Goal: Task Accomplishment & Management: Use online tool/utility

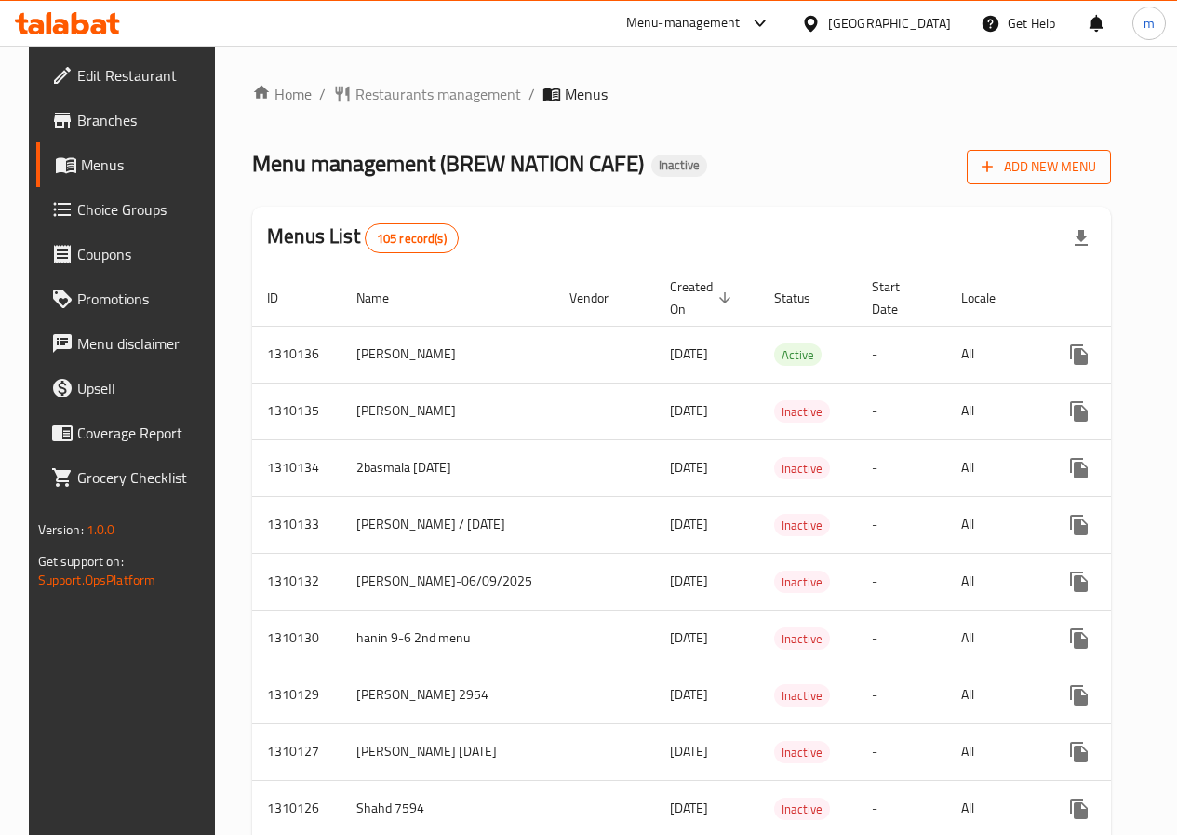
click at [1111, 154] on button "Add New Menu" at bounding box center [1039, 167] width 144 height 34
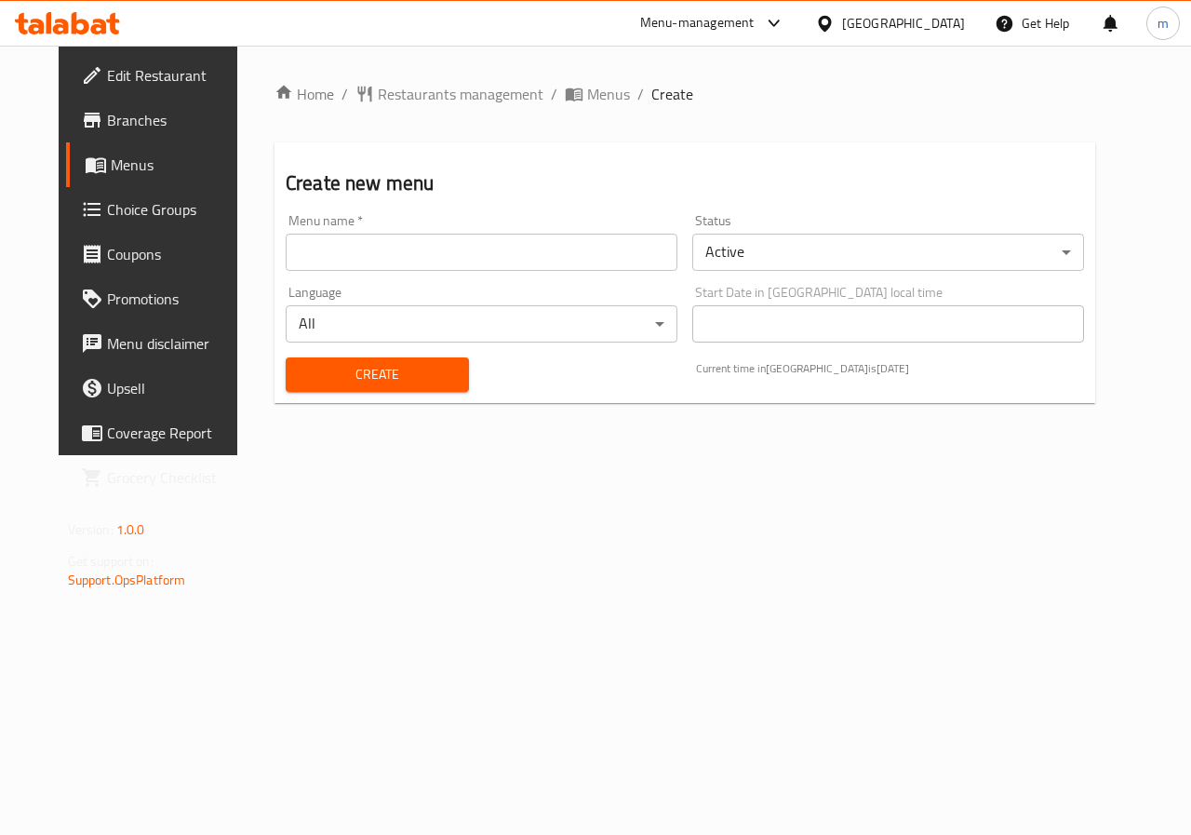
click at [560, 247] on input "text" at bounding box center [482, 252] width 392 height 37
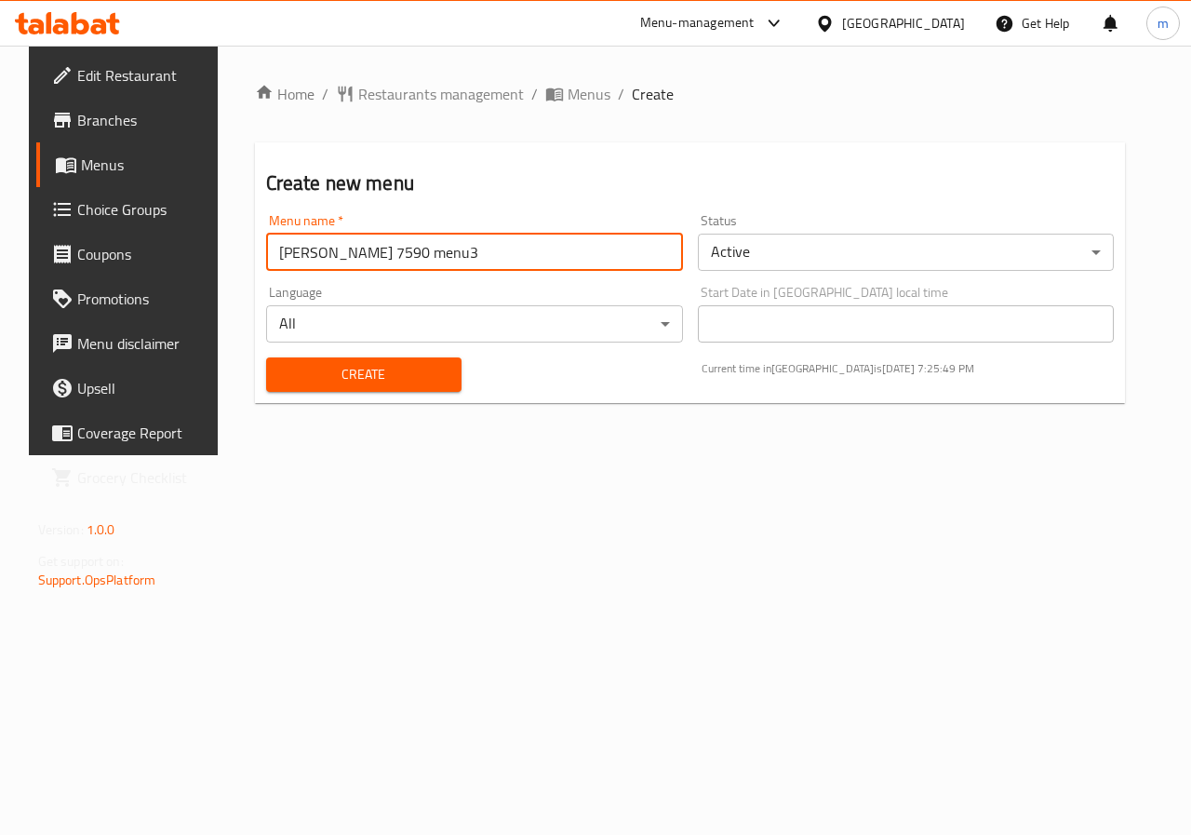
drag, startPoint x: 439, startPoint y: 248, endPoint x: 449, endPoint y: 248, distance: 10.2
click at [449, 248] on input "[PERSON_NAME] 7590 menu3" at bounding box center [474, 252] width 417 height 37
type input "[PERSON_NAME] 7590 menu5"
click at [976, 235] on body "​ Menu-management [GEOGRAPHIC_DATA] Get Help m Edit Restaurant Branches Menus C…" at bounding box center [595, 440] width 1191 height 789
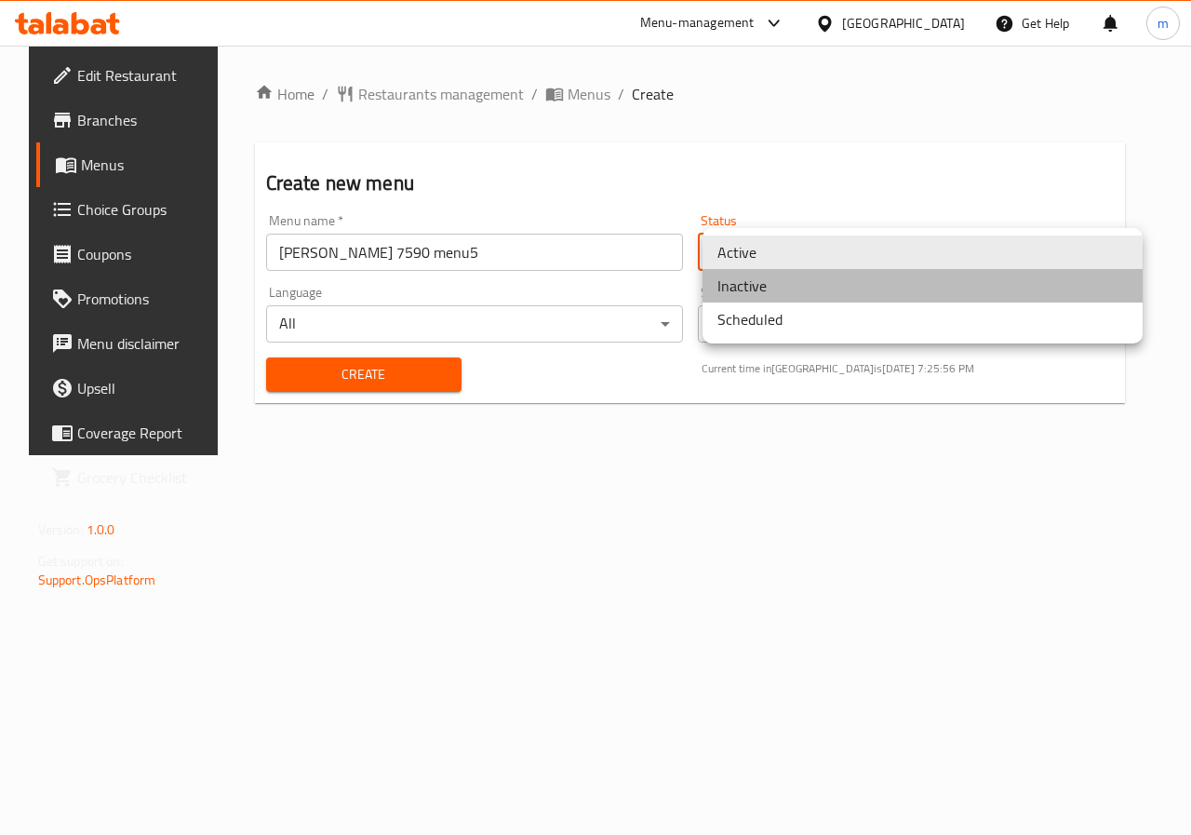
click at [924, 293] on li "Inactive" at bounding box center [922, 285] width 440 height 33
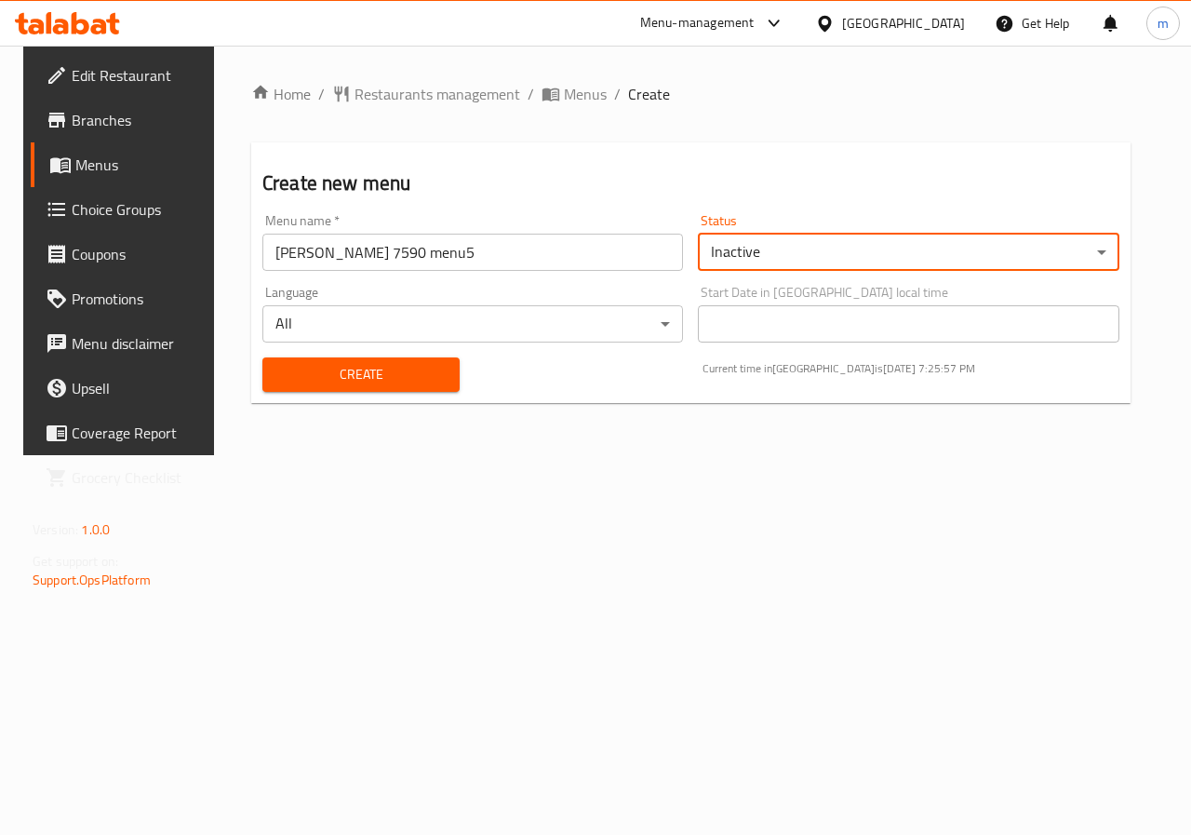
click at [324, 361] on button "Create" at bounding box center [360, 374] width 197 height 34
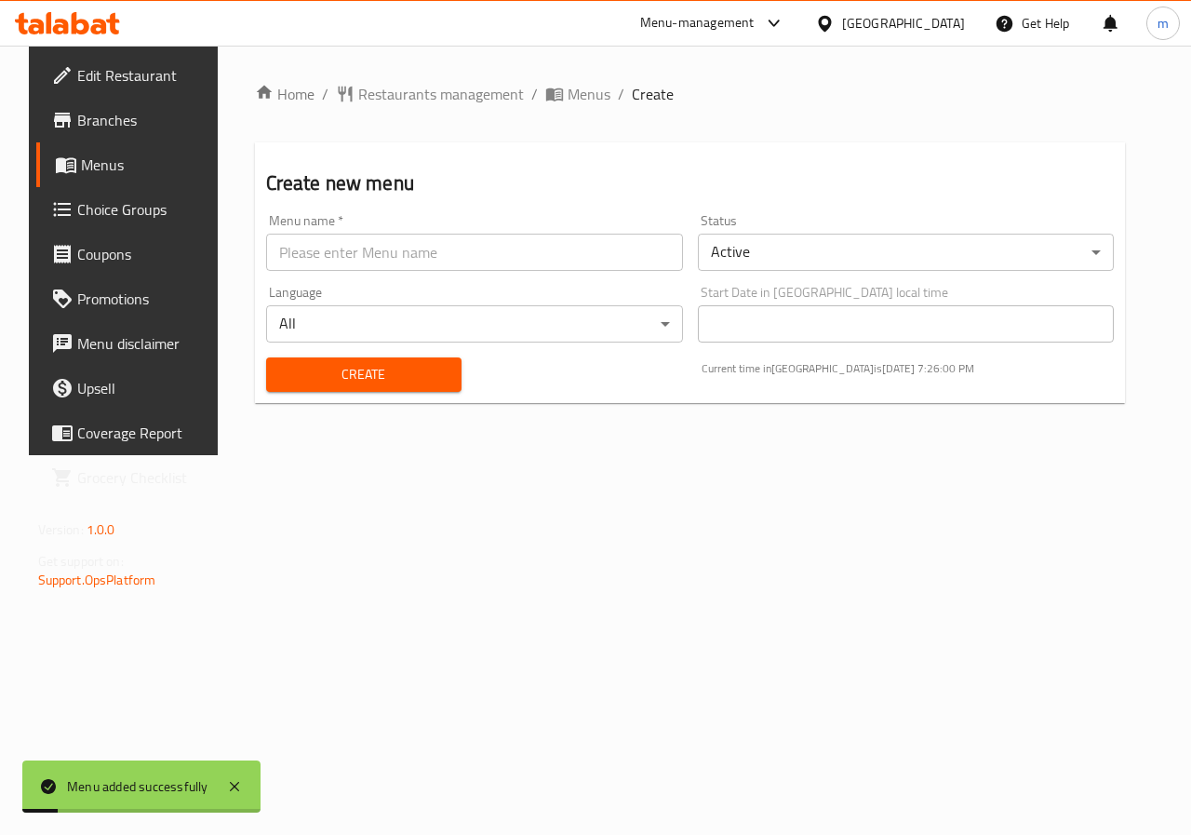
click at [81, 158] on span "Menus" at bounding box center [147, 165] width 132 height 22
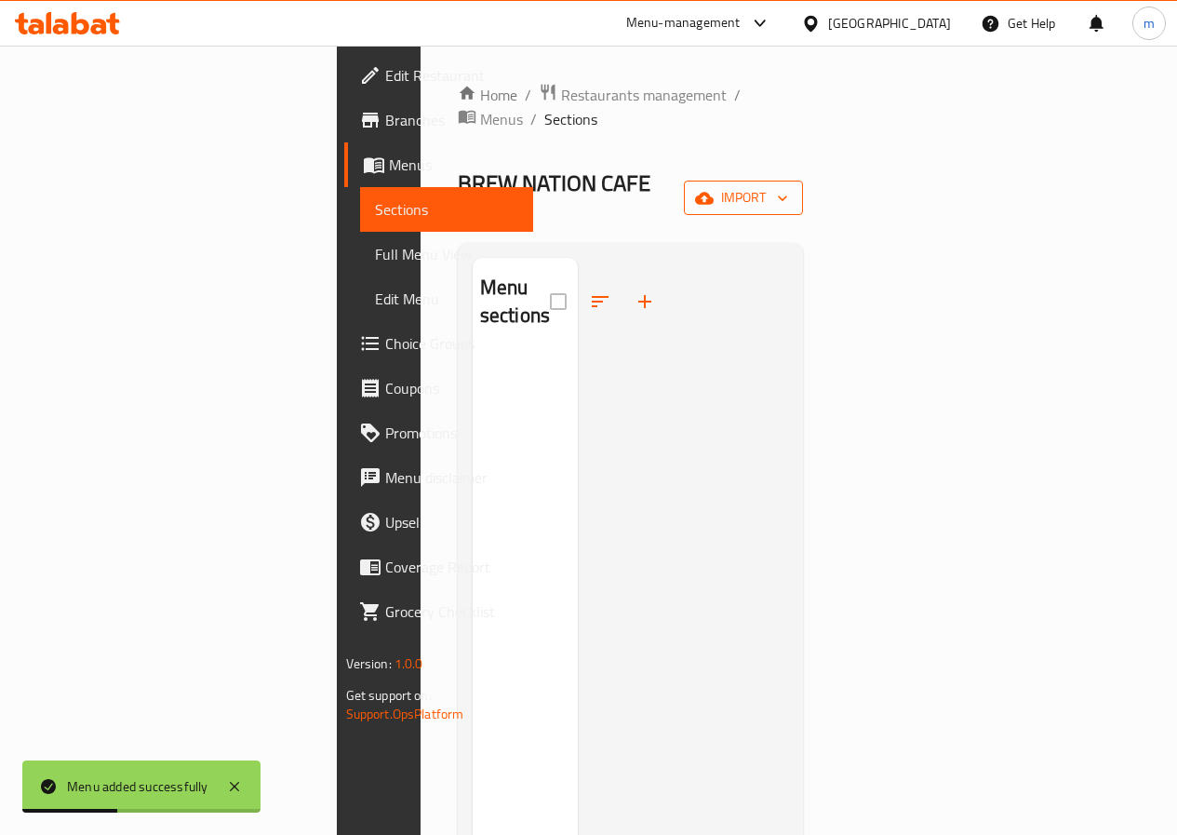
click at [788, 186] on span "import" at bounding box center [743, 197] width 89 height 23
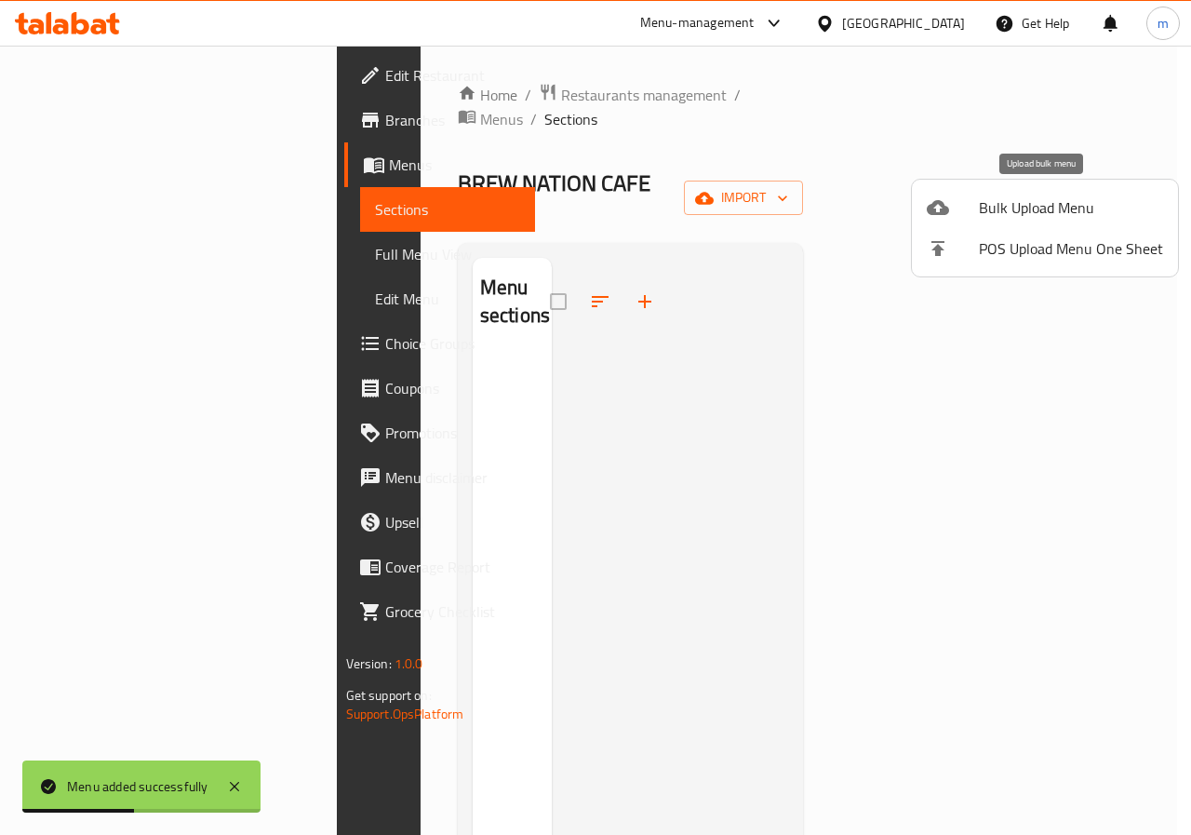
click at [969, 222] on li "Bulk Upload Menu" at bounding box center [1045, 207] width 266 height 41
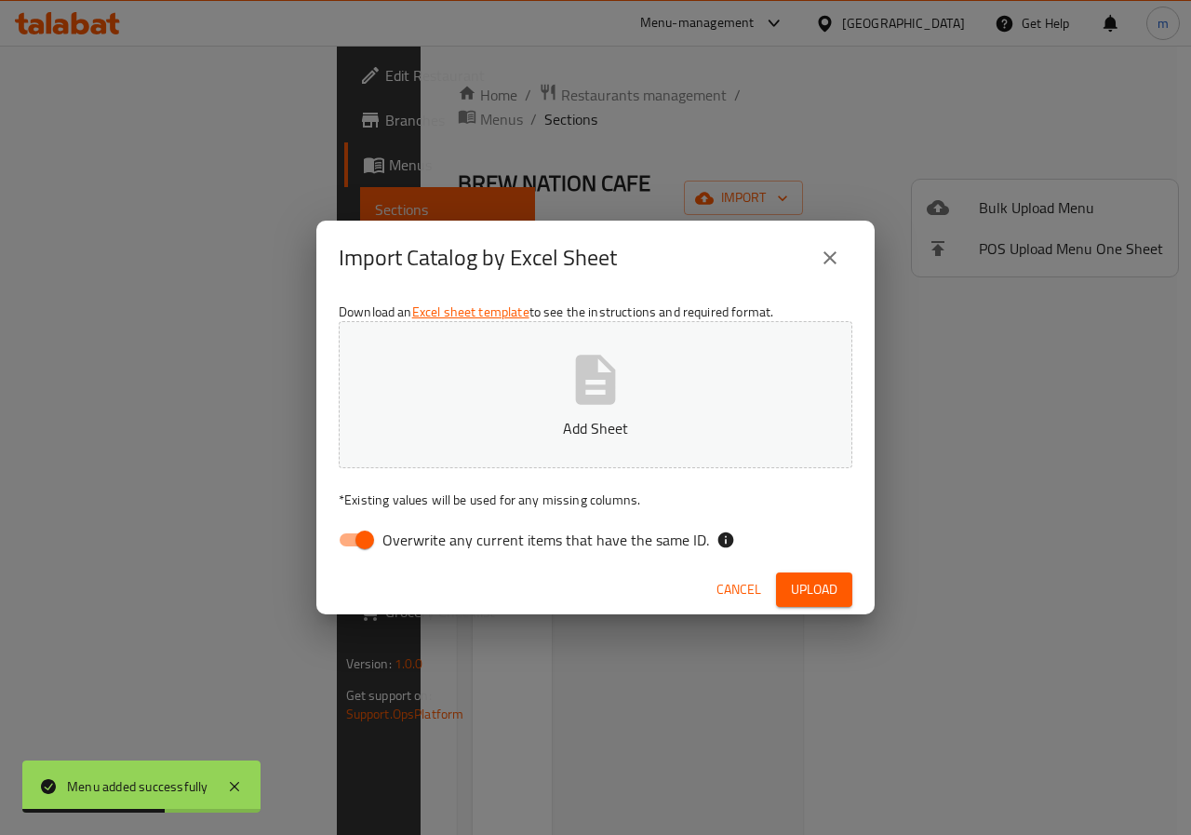
click at [399, 539] on span "Overwrite any current items that have the same ID." at bounding box center [545, 539] width 327 height 22
click at [399, 539] on input "Overwrite any current items that have the same ID." at bounding box center [365, 539] width 106 height 35
checkbox input "false"
click at [578, 421] on p "Add Sheet" at bounding box center [595, 428] width 456 height 22
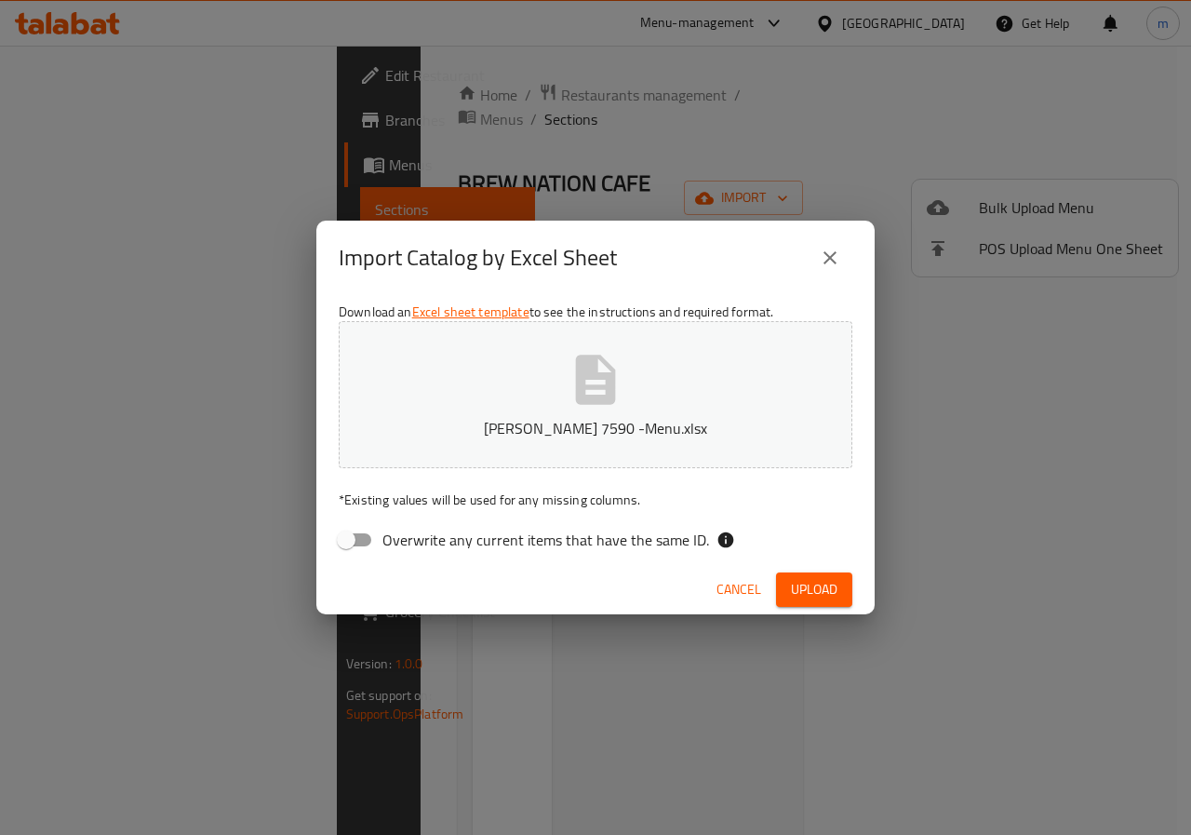
click at [741, 584] on span "Cancel" at bounding box center [738, 589] width 45 height 23
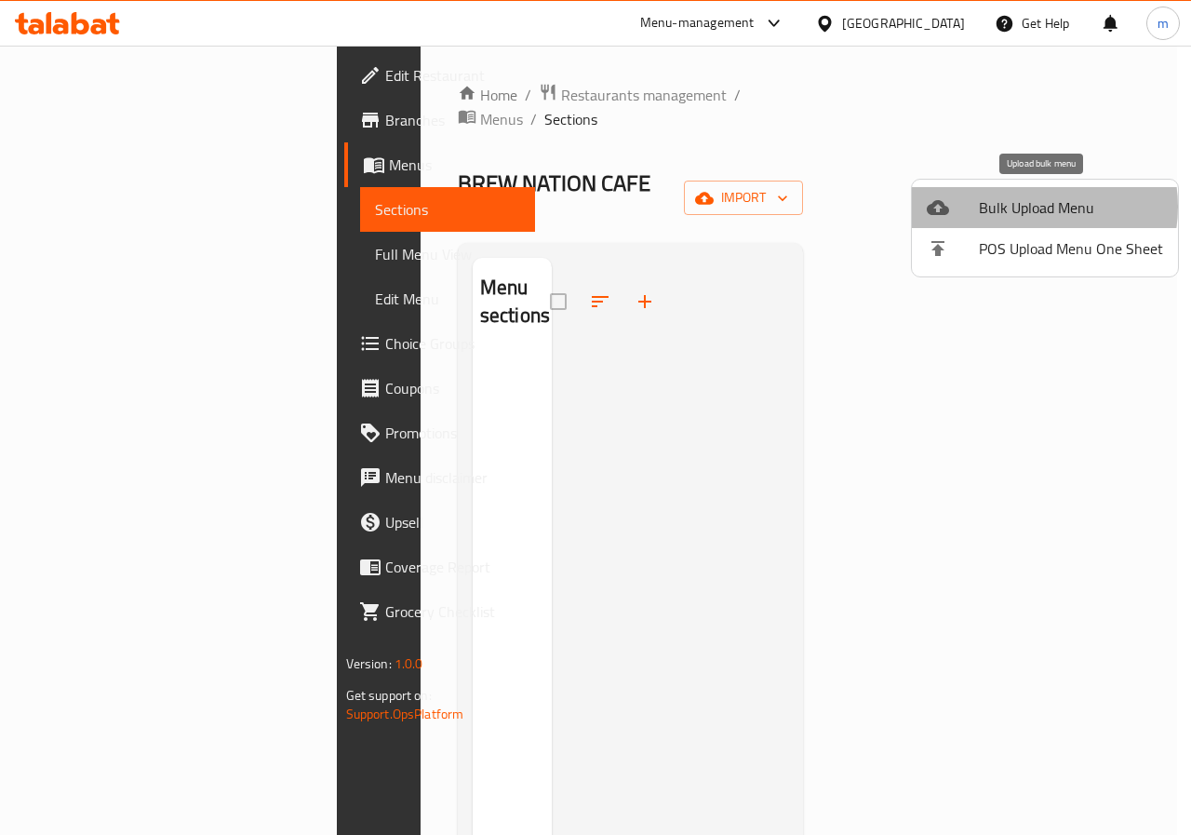
click at [1025, 207] on span "Bulk Upload Menu" at bounding box center [1071, 207] width 184 height 22
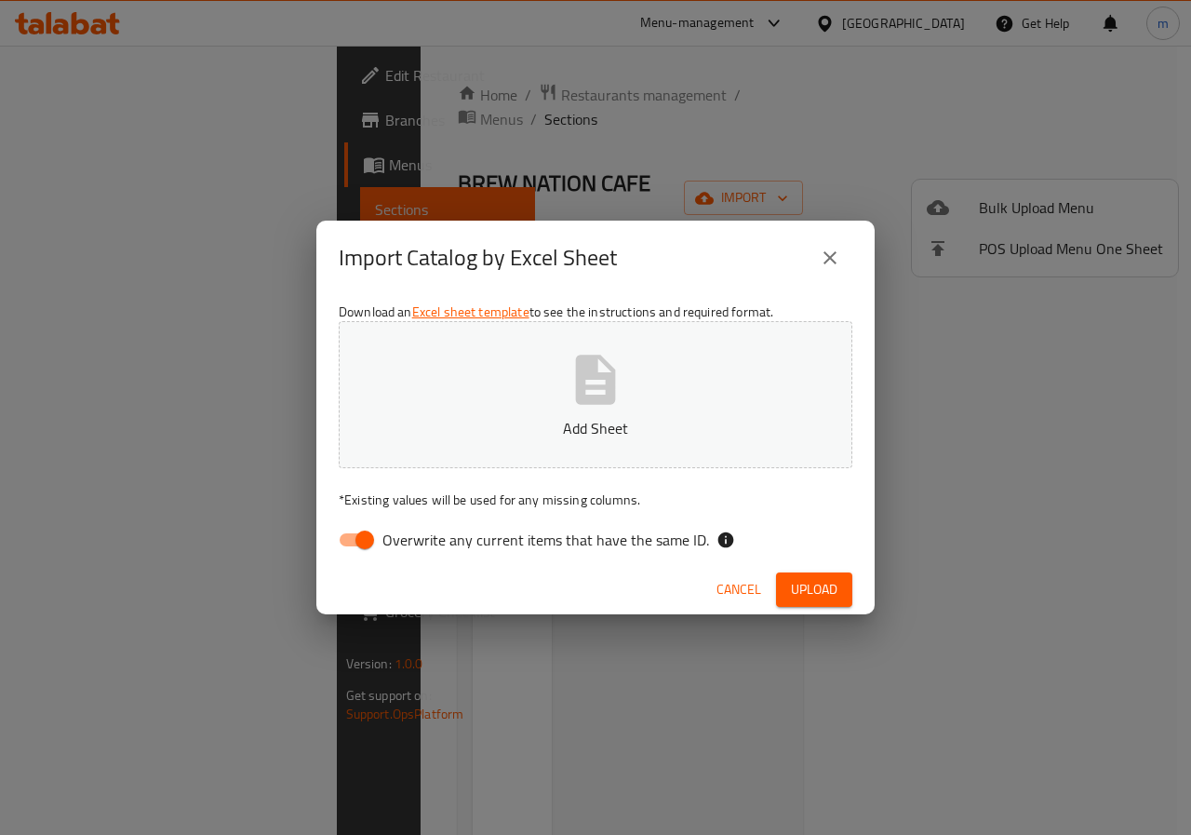
click at [452, 532] on span "Overwrite any current items that have the same ID." at bounding box center [545, 539] width 327 height 22
click at [418, 532] on input "Overwrite any current items that have the same ID." at bounding box center [365, 539] width 106 height 35
checkbox input "false"
click at [634, 373] on button "Add Sheet" at bounding box center [596, 394] width 514 height 147
click at [815, 584] on span "Upload" at bounding box center [814, 589] width 47 height 23
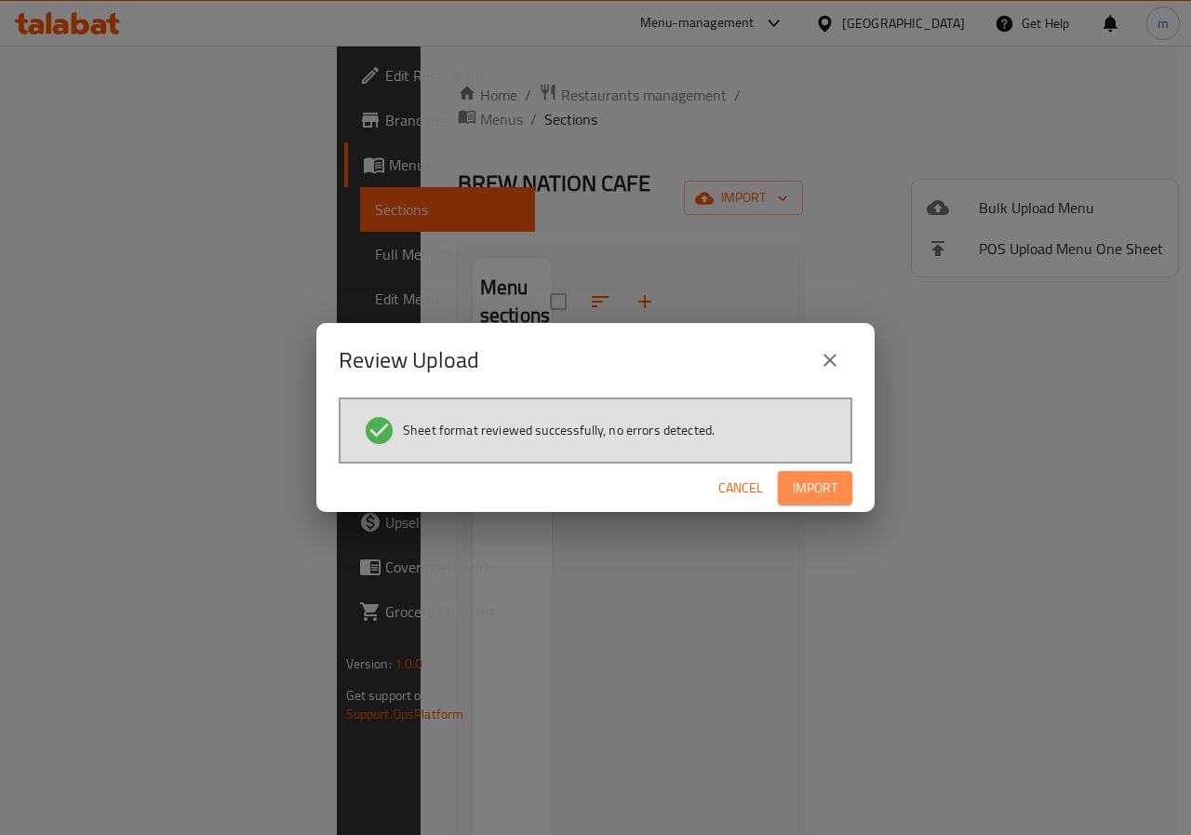
click at [836, 498] on span "Import" at bounding box center [815, 487] width 45 height 23
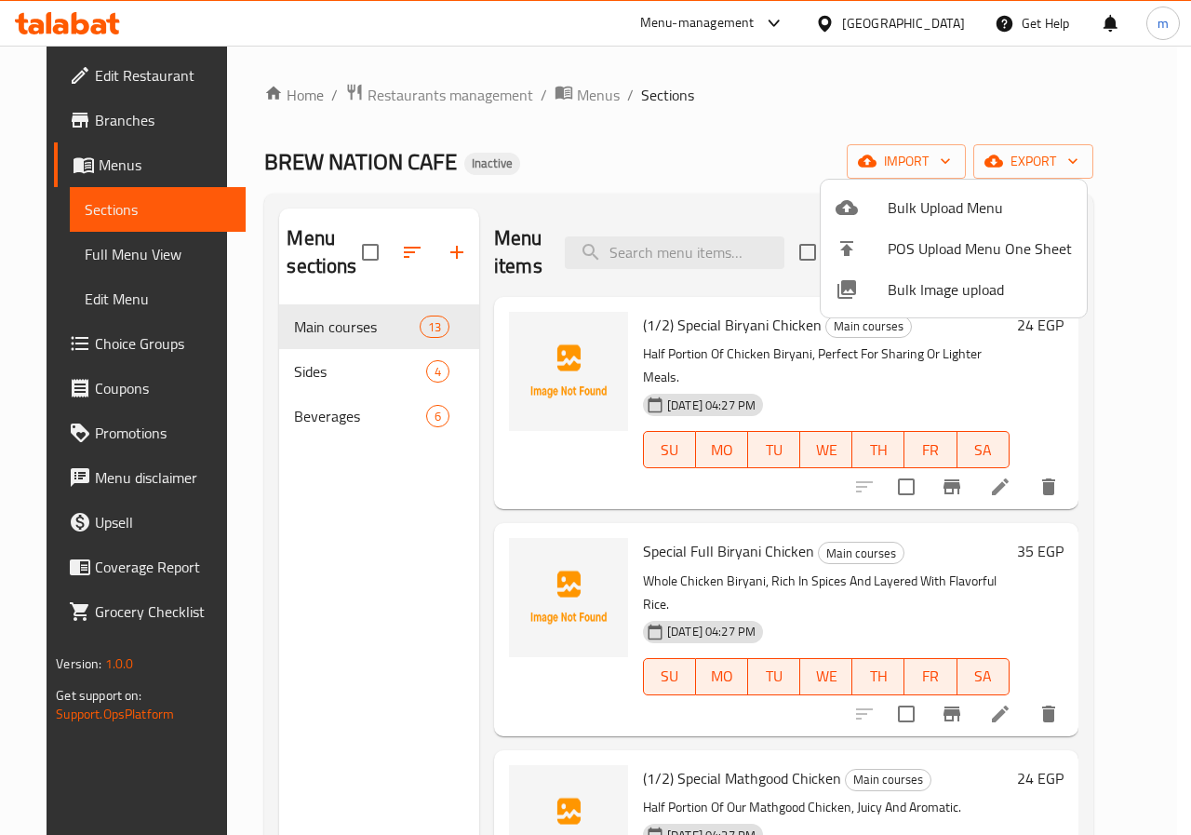
click at [386, 474] on div at bounding box center [595, 417] width 1191 height 835
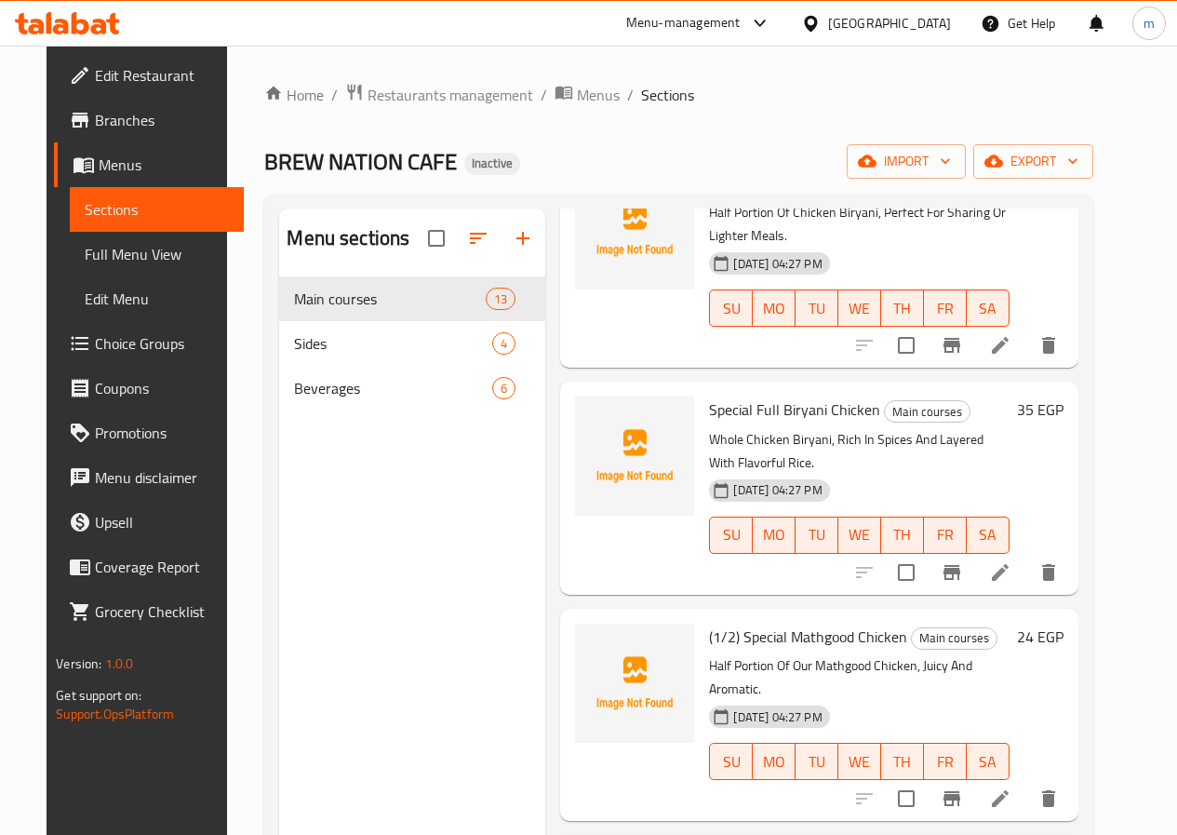
scroll to position [372, 0]
